Goal: Task Accomplishment & Management: Manage account settings

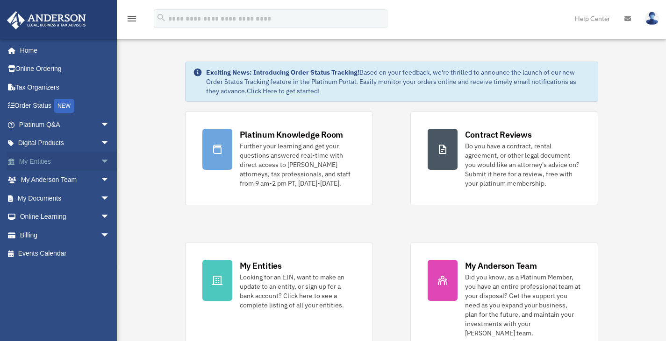
click at [100, 162] on span "arrow_drop_down" at bounding box center [109, 161] width 19 height 19
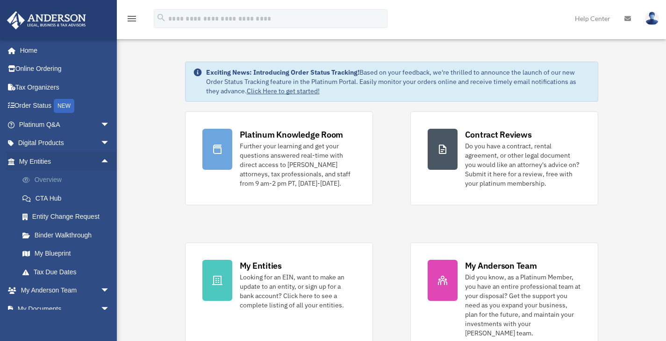
click at [46, 180] on link "Overview" at bounding box center [68, 180] width 111 height 19
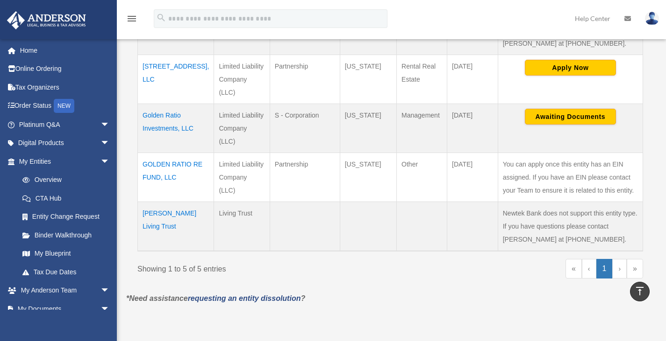
scroll to position [270, 0]
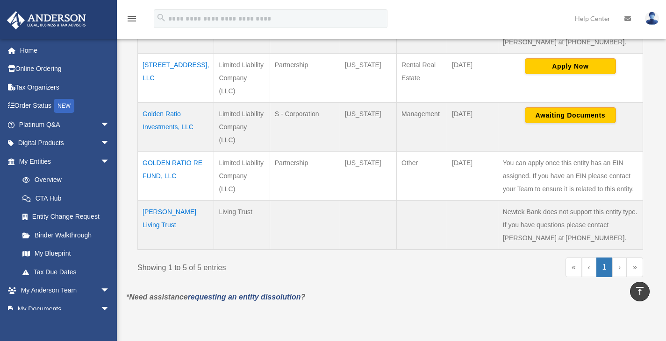
click at [159, 201] on td "[PERSON_NAME] Living Trust" at bounding box center [176, 226] width 76 height 50
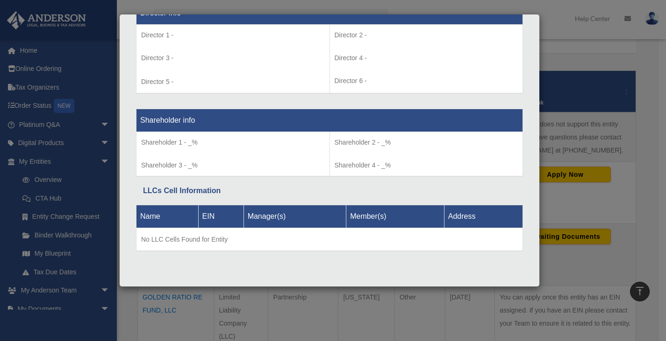
scroll to position [0, 0]
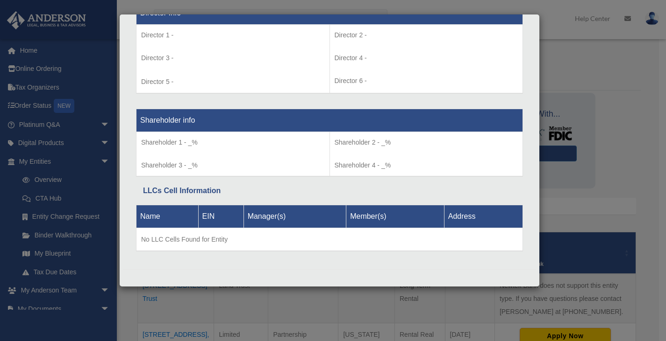
click at [616, 49] on div "Details × Articles Sent Organizational Date" at bounding box center [333, 170] width 666 height 341
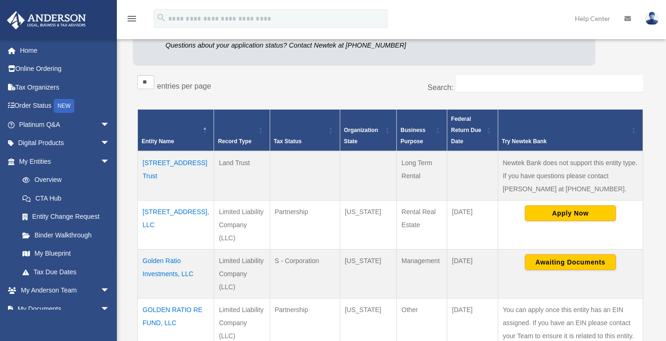
scroll to position [127, 0]
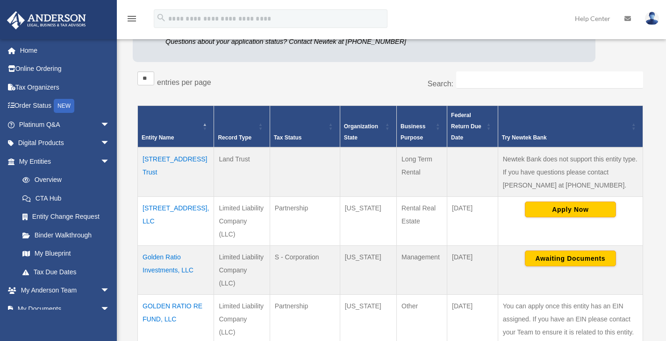
click at [148, 172] on td "[STREET_ADDRESS] Trust" at bounding box center [176, 173] width 76 height 50
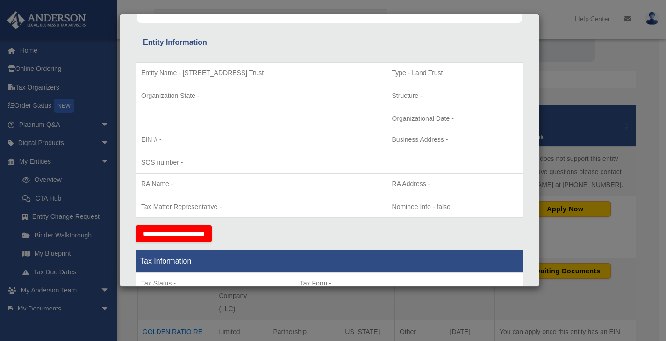
scroll to position [0, 0]
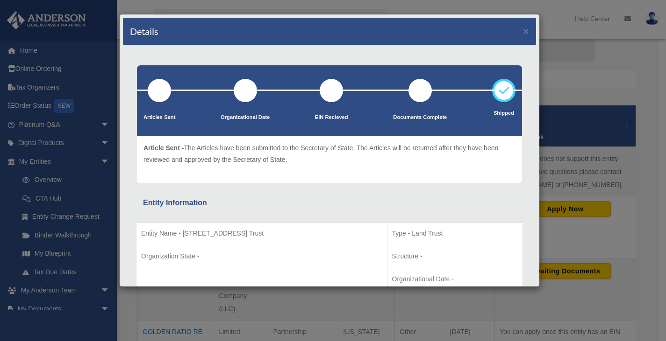
click at [578, 53] on div "Details × Articles Sent Organizational Date" at bounding box center [333, 170] width 666 height 341
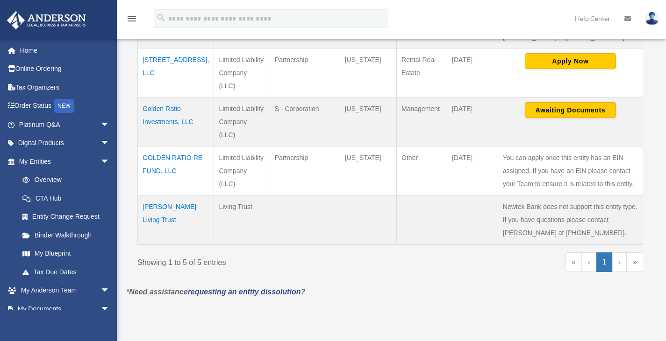
scroll to position [276, 0]
click at [165, 195] on td "[PERSON_NAME] Living Trust" at bounding box center [176, 220] width 76 height 50
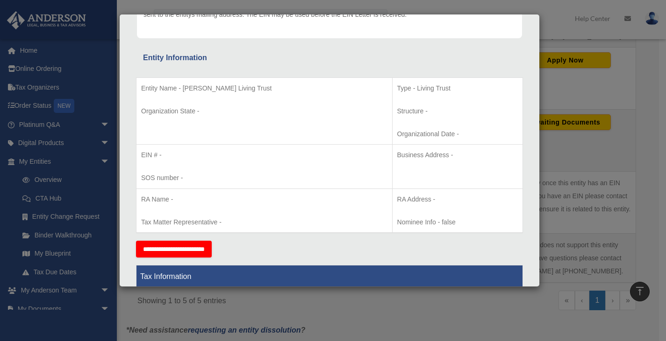
scroll to position [0, 0]
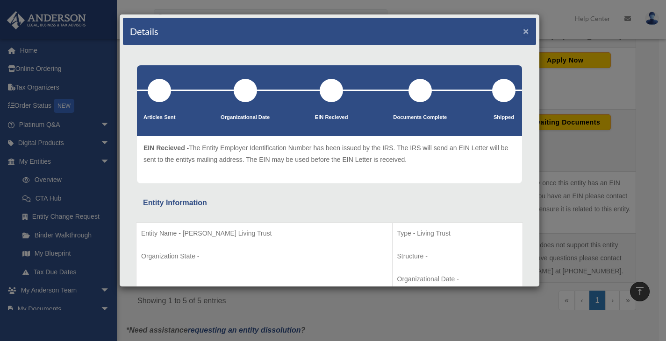
click at [523, 35] on button "×" at bounding box center [526, 31] width 6 height 10
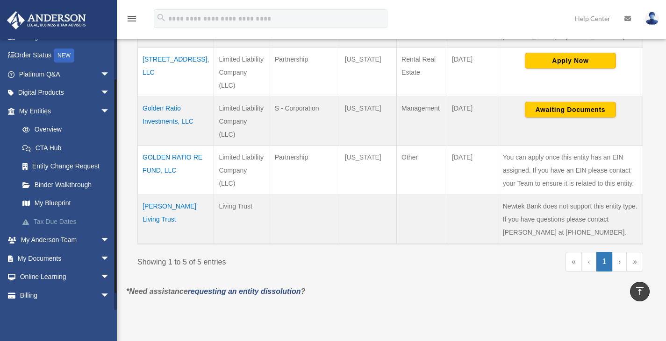
scroll to position [65, 0]
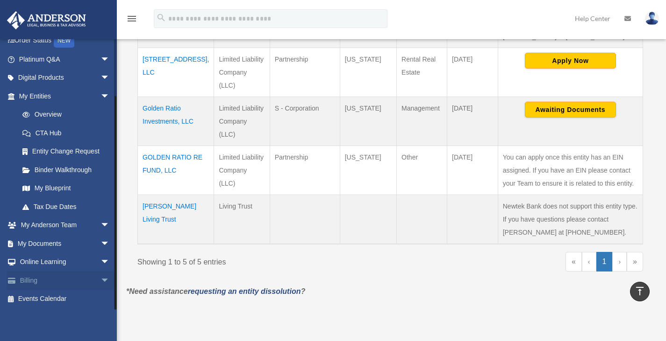
click at [35, 279] on link "Billing arrow_drop_down" at bounding box center [65, 280] width 117 height 19
click at [100, 281] on span "arrow_drop_down" at bounding box center [109, 280] width 19 height 19
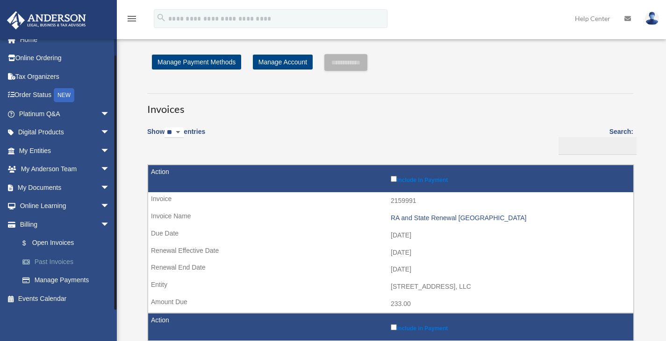
click at [47, 258] on link "Past Invoices" at bounding box center [68, 262] width 111 height 19
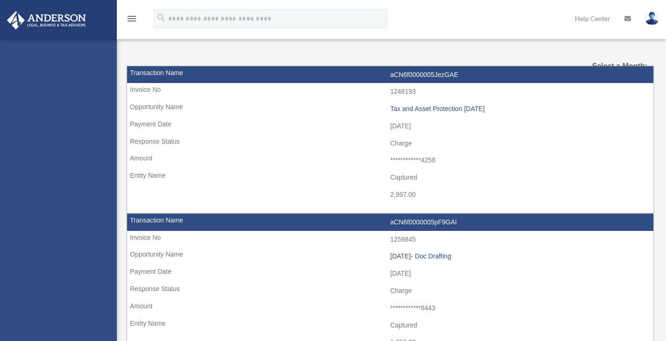
select select
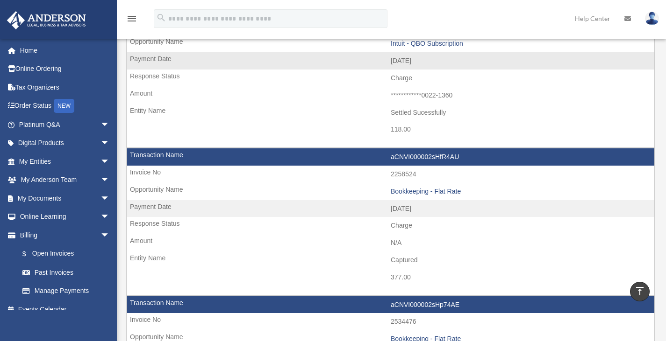
click at [179, 271] on td "377.00" at bounding box center [390, 278] width 527 height 18
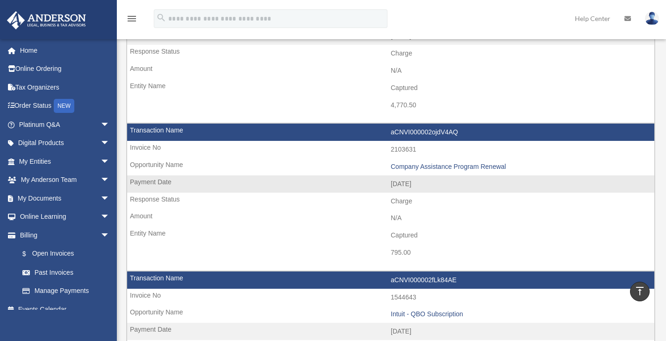
scroll to position [728, 0]
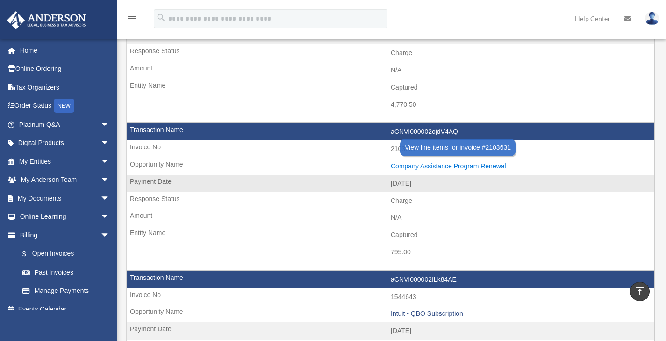
click at [406, 163] on div "Company Assistance Program Renewal" at bounding box center [519, 167] width 259 height 8
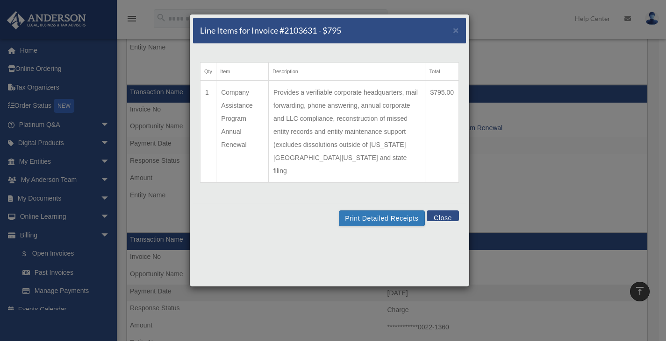
scroll to position [766, 0]
click at [458, 28] on span "×" at bounding box center [456, 30] width 6 height 11
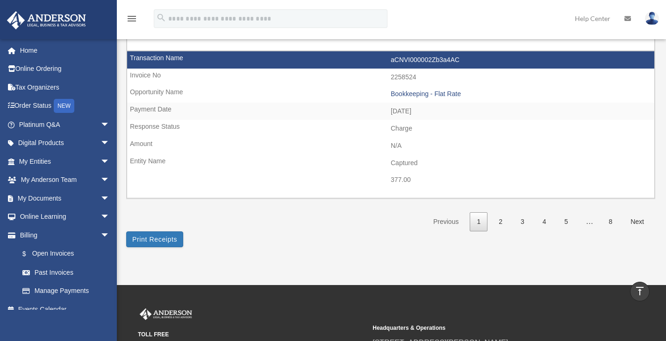
scroll to position [1410, 0]
